Goal: Find specific page/section: Find specific page/section

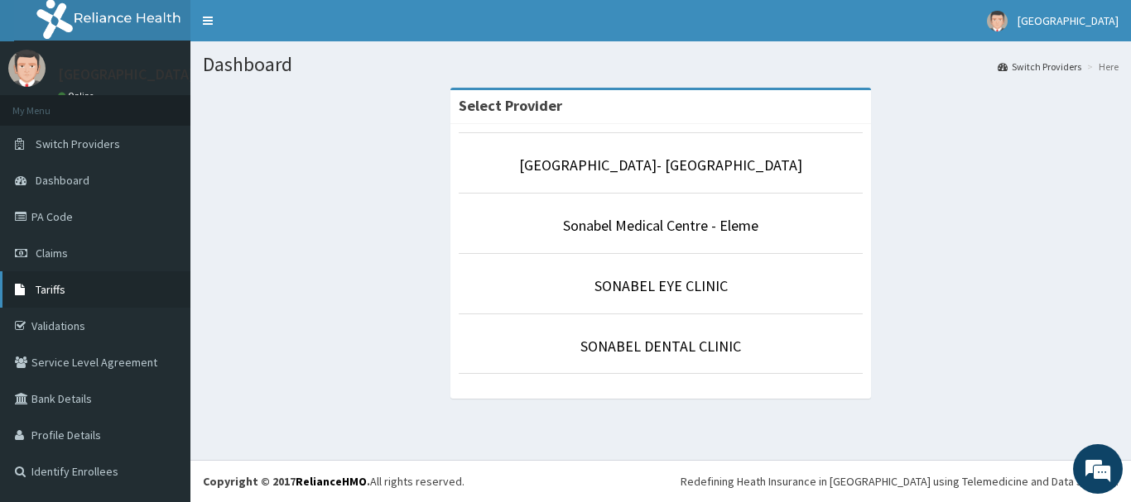
click at [60, 282] on span "Tariffs" at bounding box center [51, 289] width 30 height 15
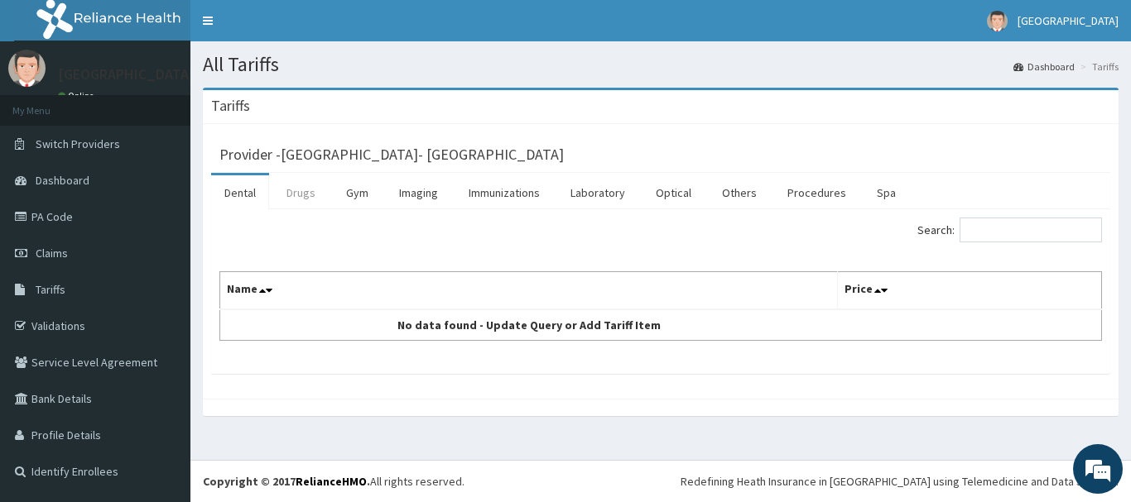
click at [307, 190] on link "Drugs" at bounding box center [300, 192] width 55 height 35
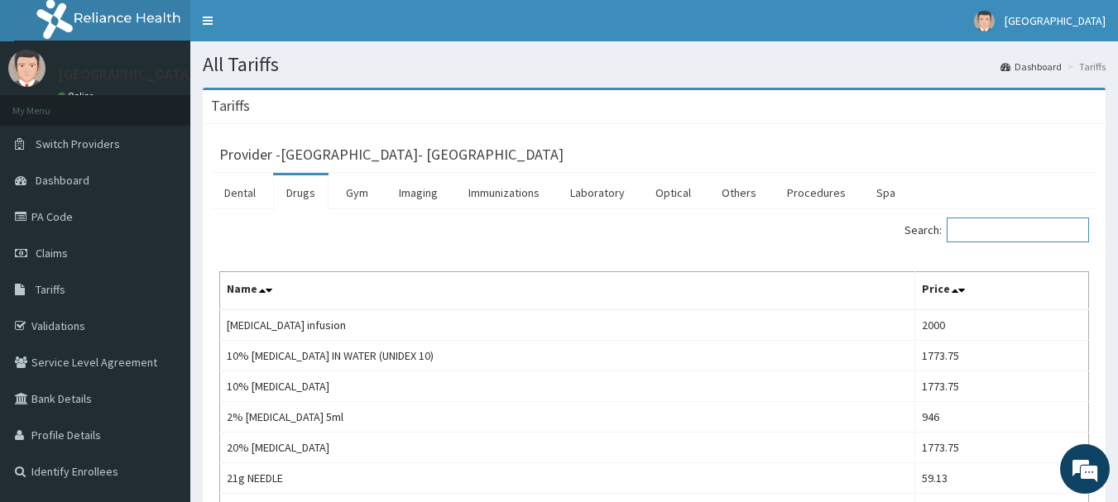
click at [1019, 238] on input "Search:" at bounding box center [1018, 230] width 142 height 25
click at [599, 194] on link "Laboratory" at bounding box center [597, 192] width 81 height 35
click at [991, 225] on input "Search:" at bounding box center [1018, 230] width 142 height 25
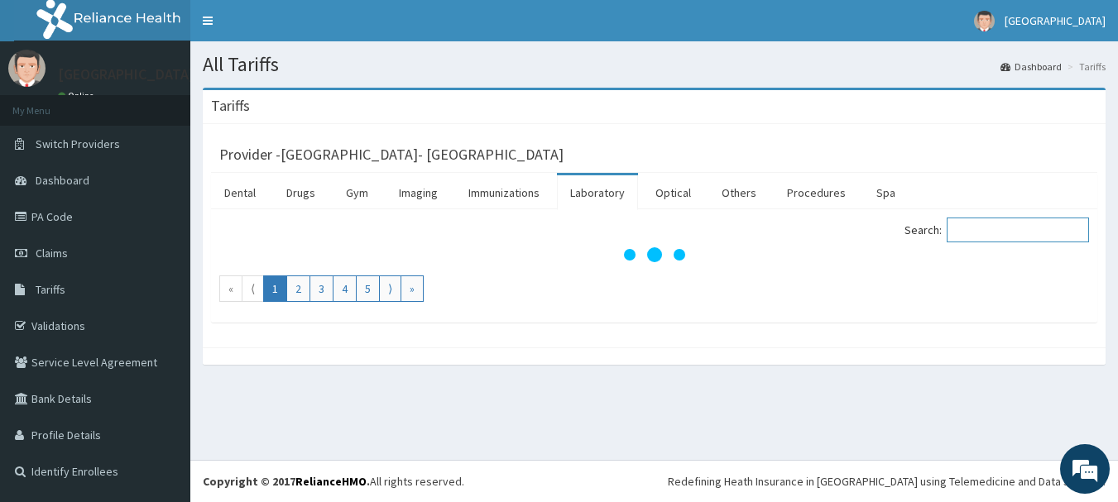
click at [992, 233] on input "Search:" at bounding box center [1018, 230] width 142 height 25
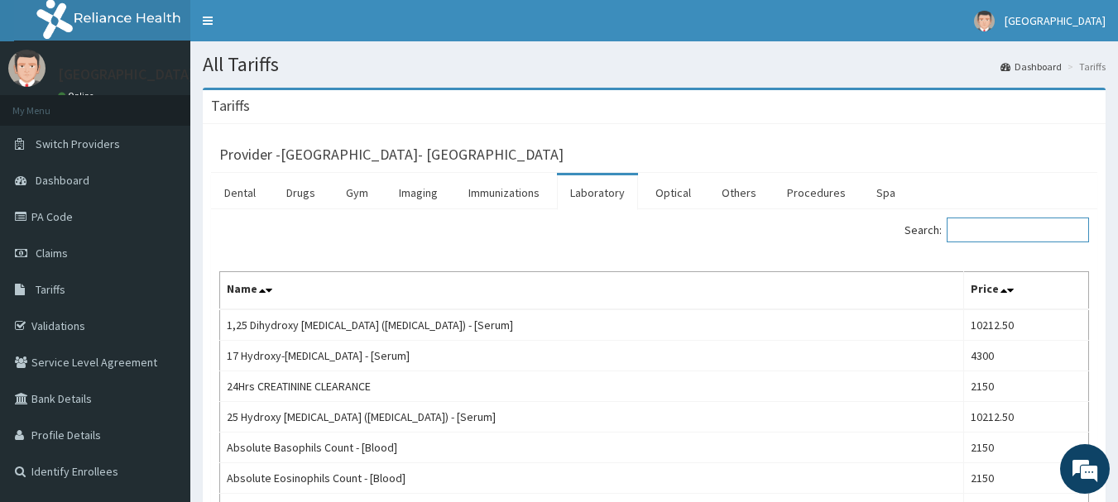
click at [992, 233] on input "Search:" at bounding box center [1018, 230] width 142 height 25
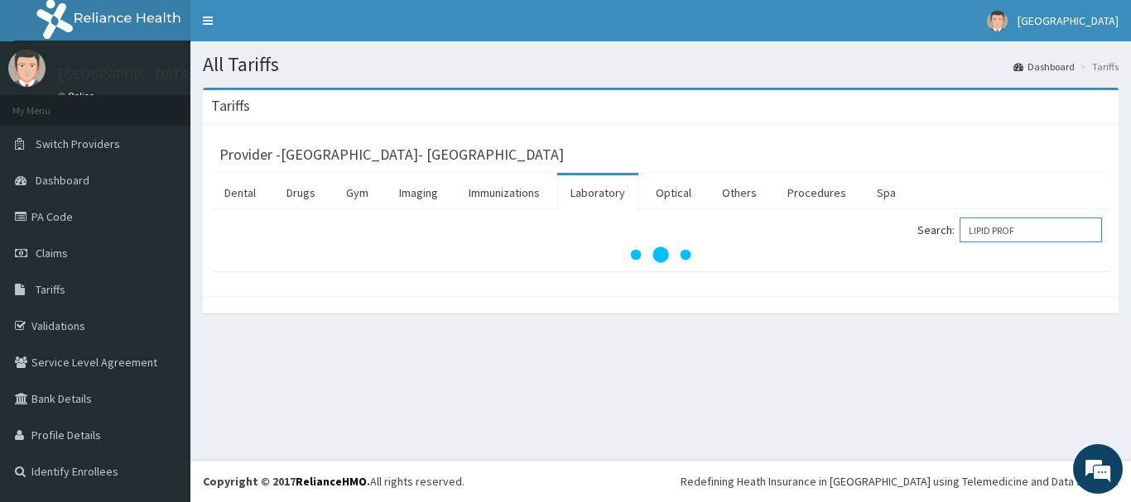
type input "LIPID PROF"
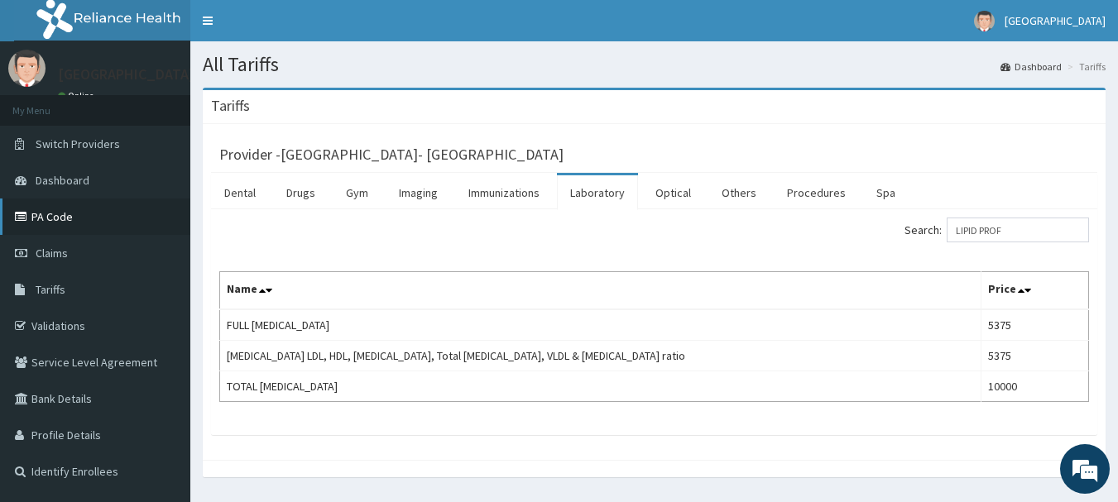
click at [69, 216] on link "PA Code" at bounding box center [95, 217] width 190 height 36
